Goal: Information Seeking & Learning: Learn about a topic

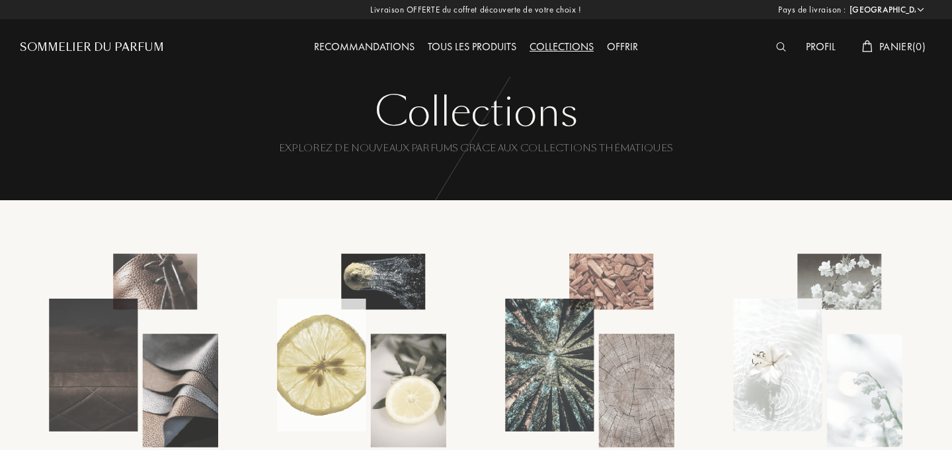
select select "FR"
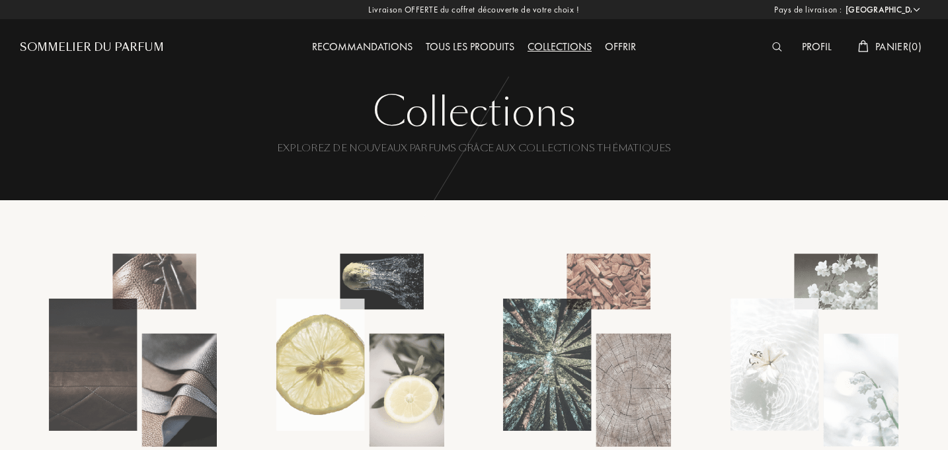
click at [444, 47] on div "Tous les produits" at bounding box center [470, 47] width 102 height 17
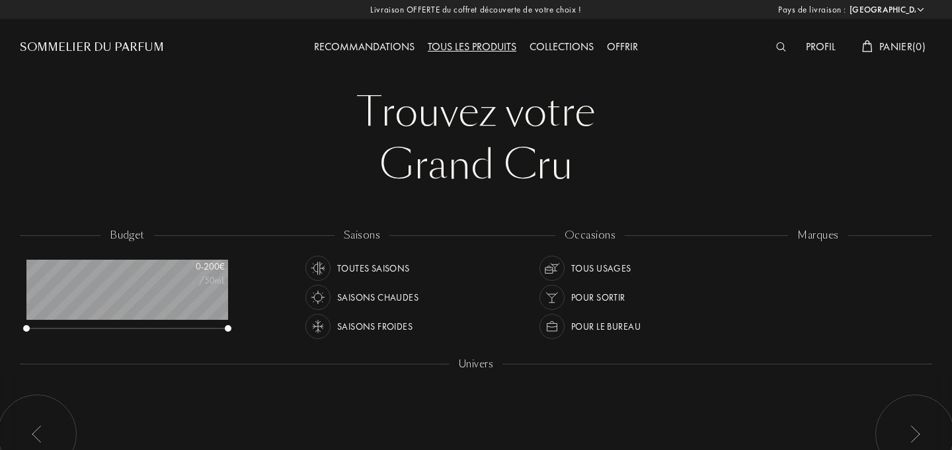
select select "FR"
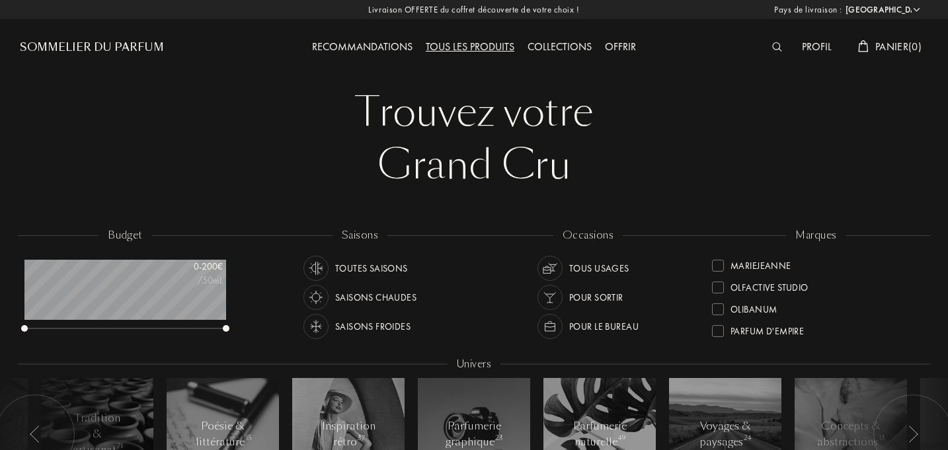
scroll to position [386, 0]
click at [794, 315] on div "Parfum d'Empire" at bounding box center [767, 311] width 73 height 18
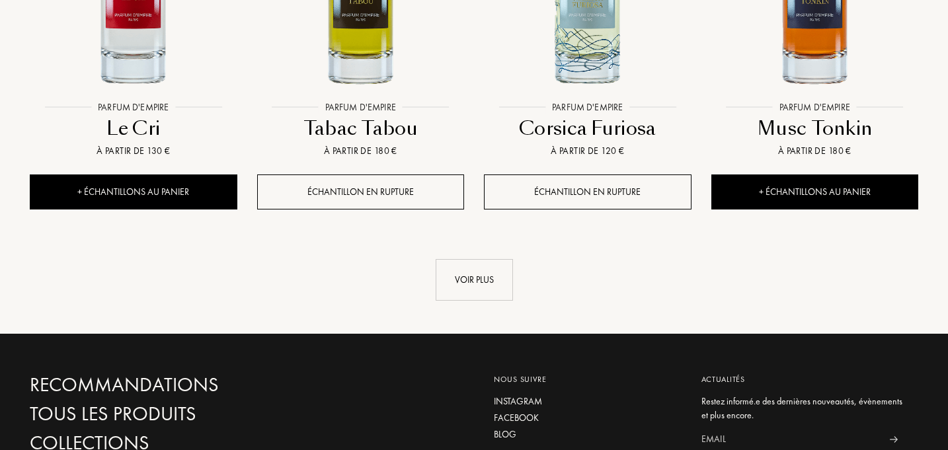
scroll to position [1481, 0]
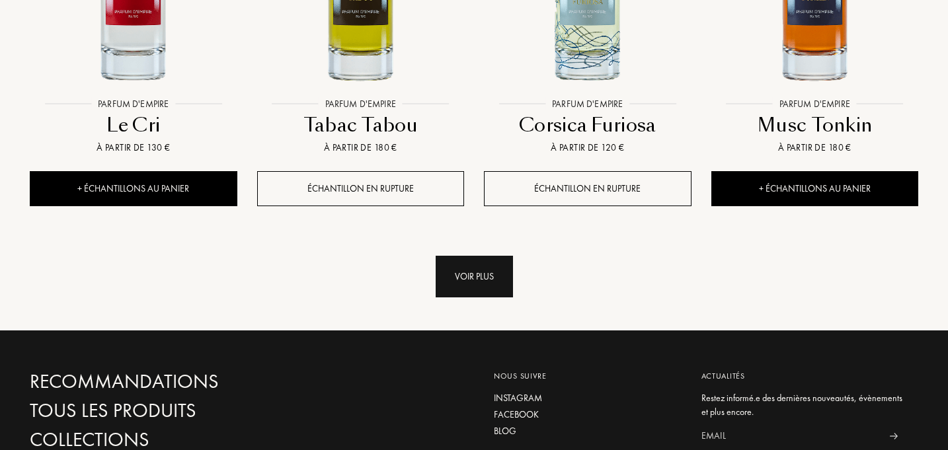
click at [467, 256] on div "Voir plus" at bounding box center [474, 277] width 77 height 42
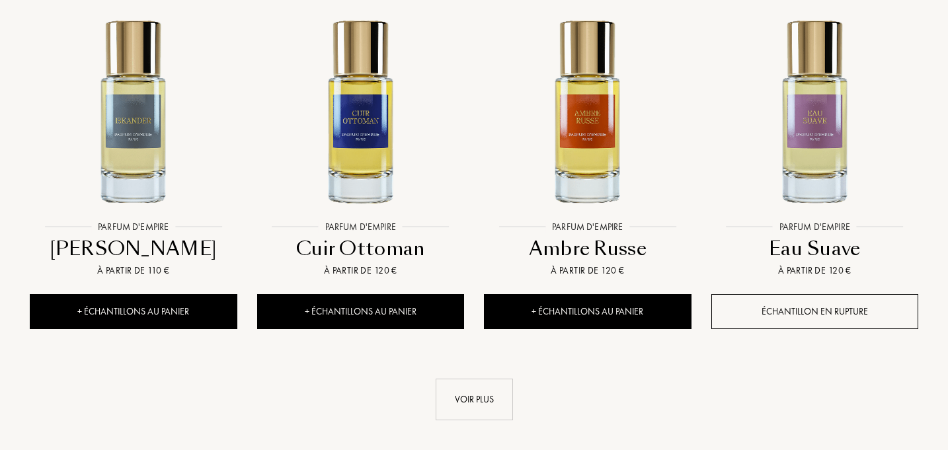
scroll to position [2461, 0]
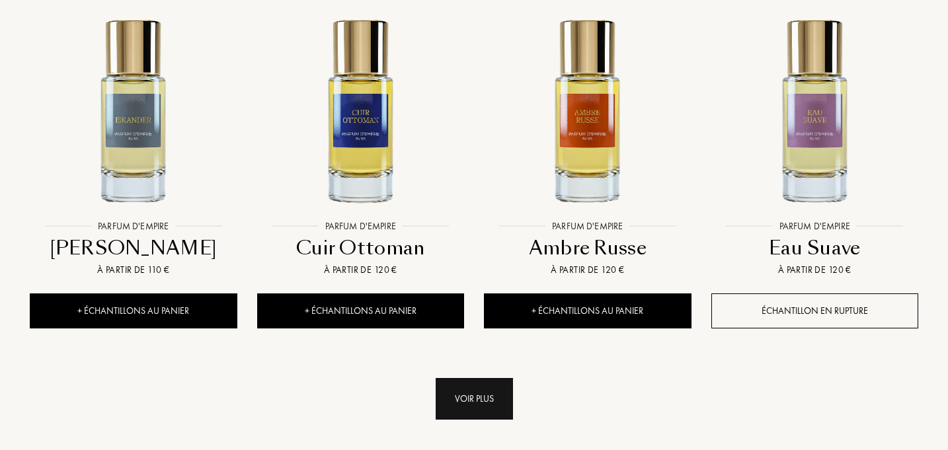
click at [468, 378] on div "Voir plus" at bounding box center [474, 399] width 77 height 42
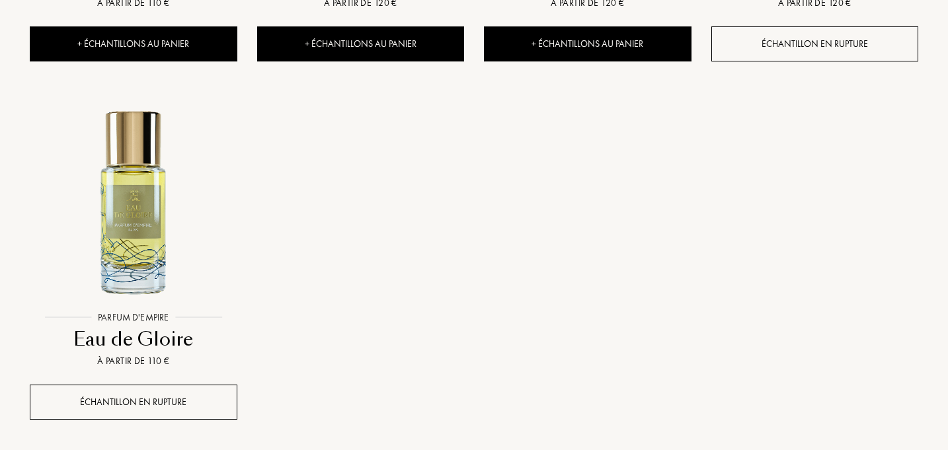
scroll to position [2730, 0]
